Goal: Check status

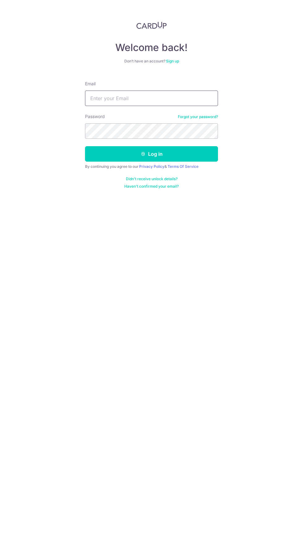
click at [166, 97] on input "Email" at bounding box center [151, 98] width 133 height 15
type input "[EMAIL_ADDRESS][DOMAIN_NAME]"
click at [85, 146] on button "Log in" at bounding box center [151, 153] width 133 height 15
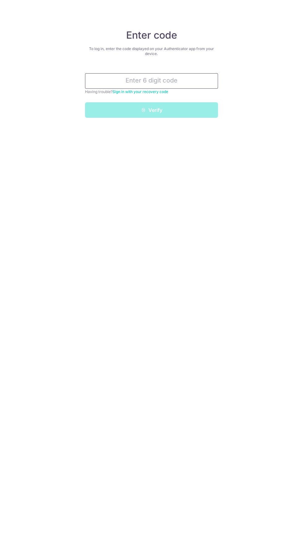
click at [179, 79] on input "text" at bounding box center [151, 80] width 133 height 15
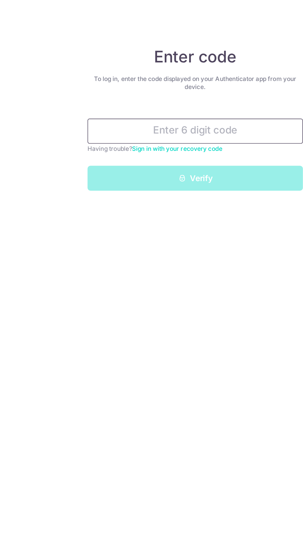
click at [145, 82] on input "text" at bounding box center [151, 80] width 133 height 15
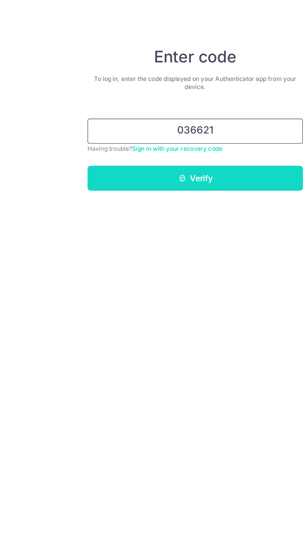
type input "036621"
click at [179, 107] on button "Verify" at bounding box center [151, 109] width 133 height 15
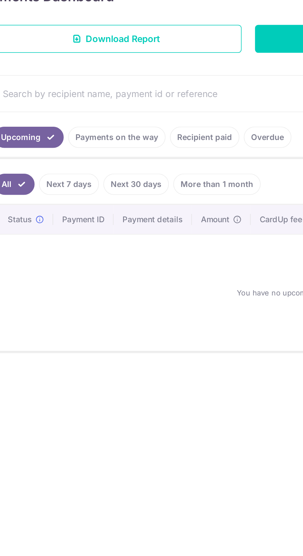
click at [91, 195] on link "Payments on the way" at bounding box center [83, 196] width 54 height 12
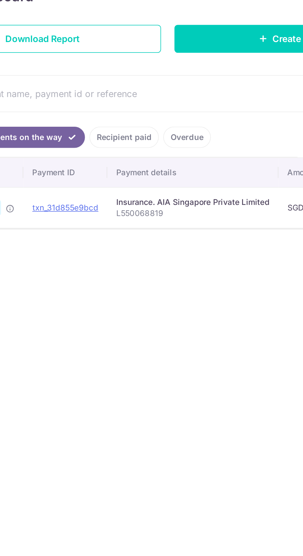
click at [134, 200] on link "Recipient paid" at bounding box center [132, 196] width 38 height 12
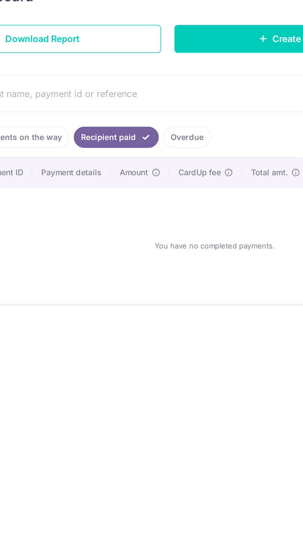
click at [171, 196] on link "Overdue" at bounding box center [166, 196] width 26 height 12
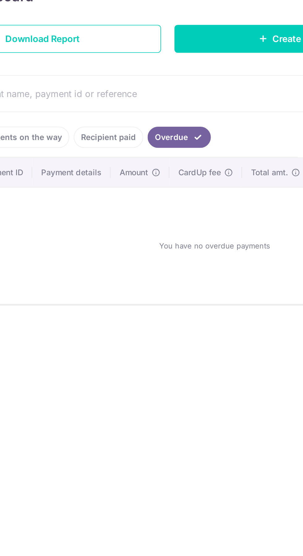
click at [133, 199] on link "Recipient paid" at bounding box center [123, 196] width 38 height 12
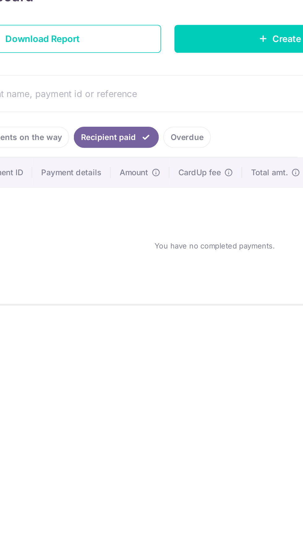
click at [94, 201] on link "Payments on the way" at bounding box center [75, 196] width 54 height 12
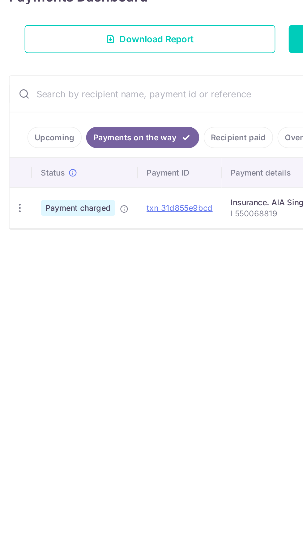
click at [68, 233] on icon at bounding box center [68, 235] width 5 height 5
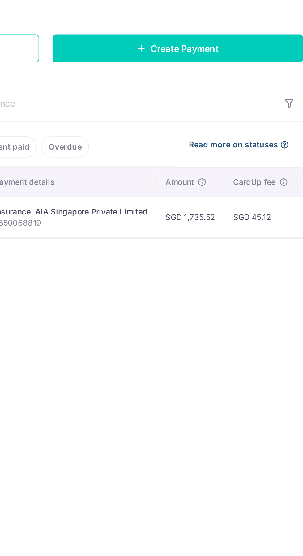
click at [266, 193] on span "Read more on statuses" at bounding box center [259, 195] width 49 height 6
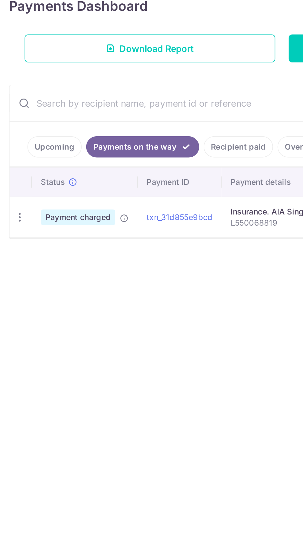
click at [38, 198] on link "Upcoming" at bounding box center [30, 196] width 30 height 12
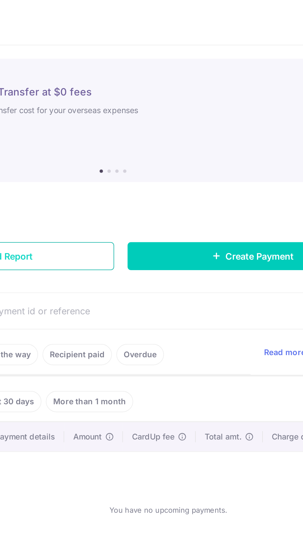
click at [135, 144] on link "Download Report" at bounding box center [83, 141] width 139 height 15
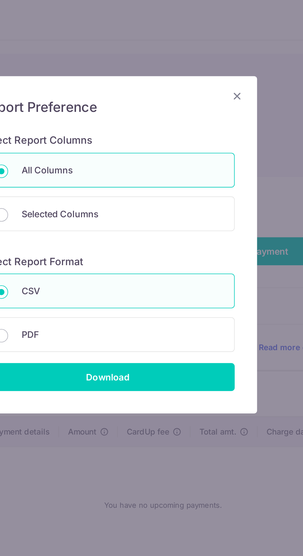
click at [231, 58] on div "Report Preference Select Report Columns All Columns Selected Columns Payment Id…" at bounding box center [151, 138] width 165 height 186
click at [225, 59] on icon "Close" at bounding box center [222, 56] width 7 height 8
